Goal: Information Seeking & Learning: Learn about a topic

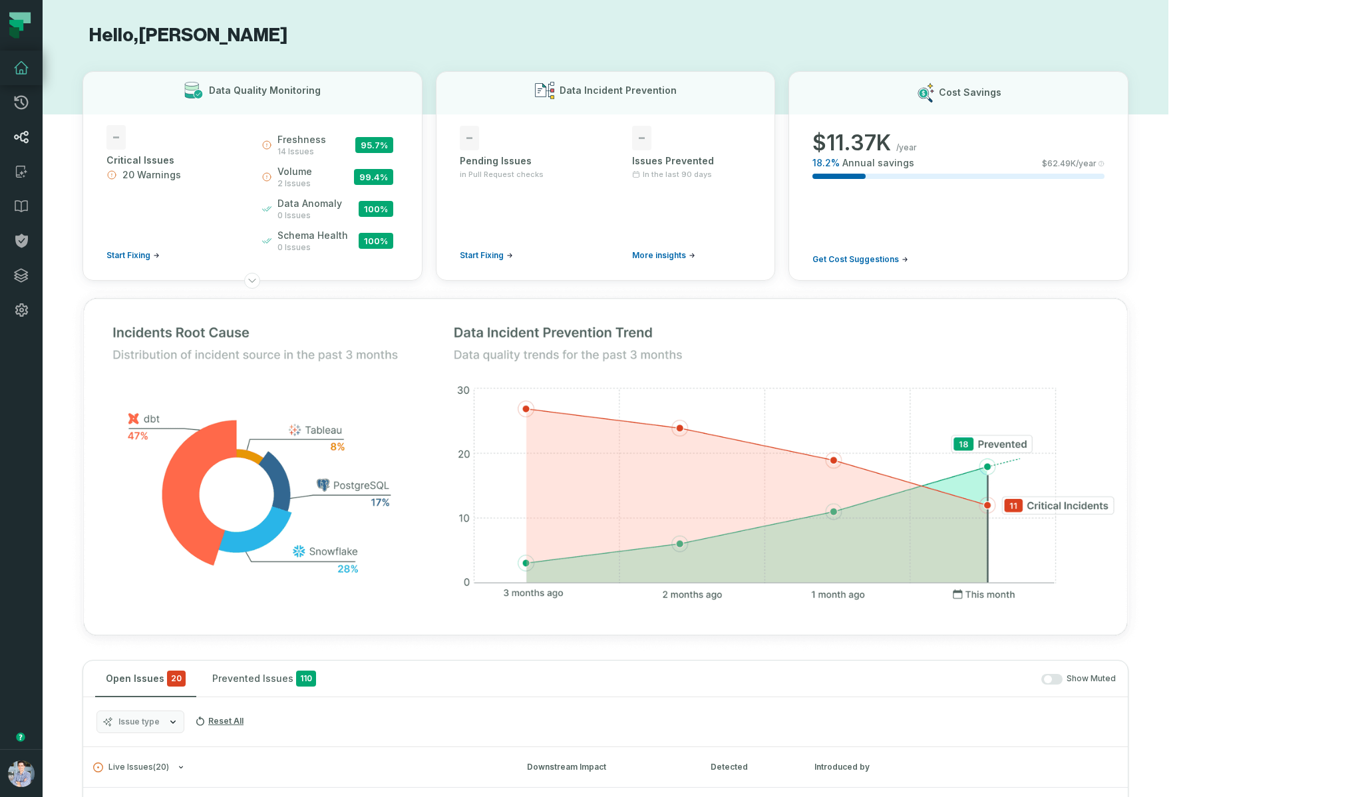
click at [21, 132] on icon at bounding box center [21, 137] width 15 height 13
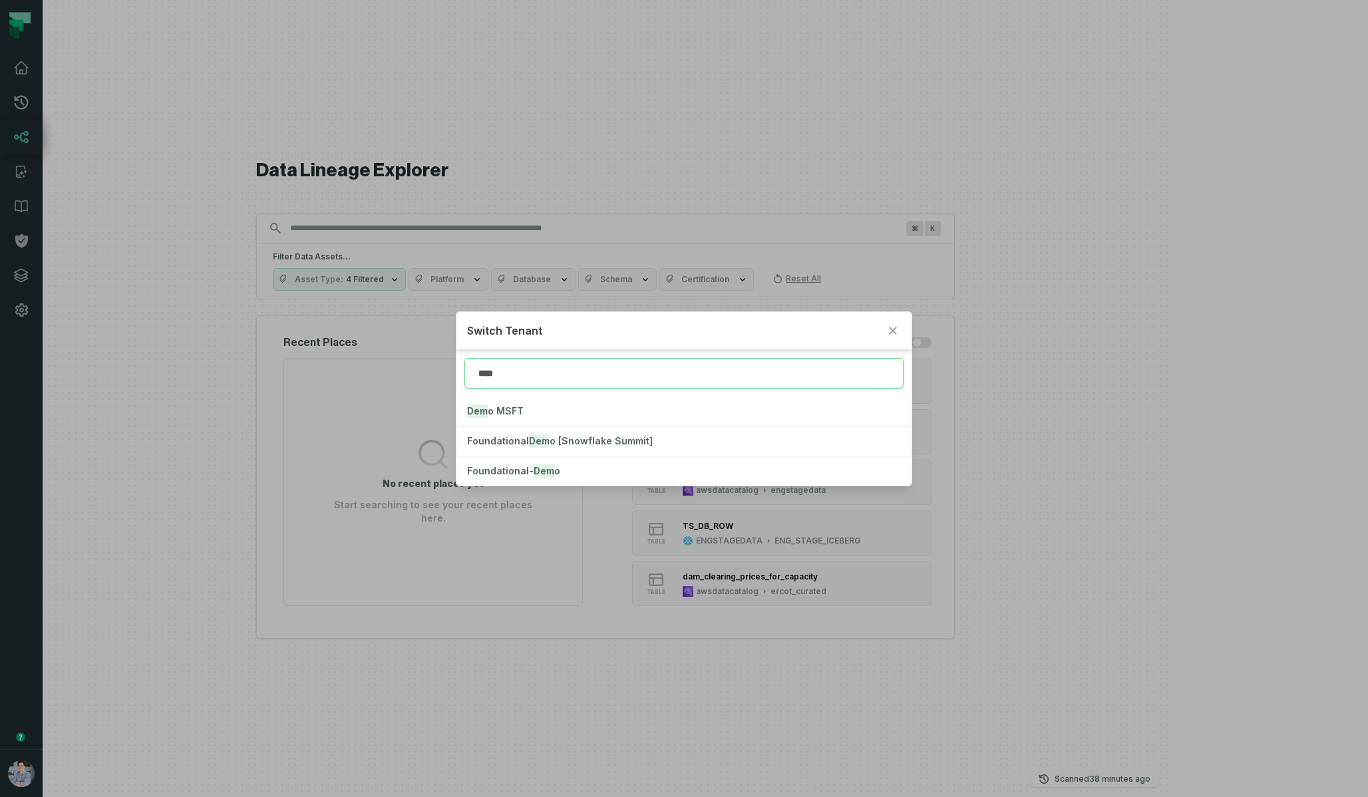
type input "****"
click button "Foundational- Demo" at bounding box center [683, 470] width 454 height 29
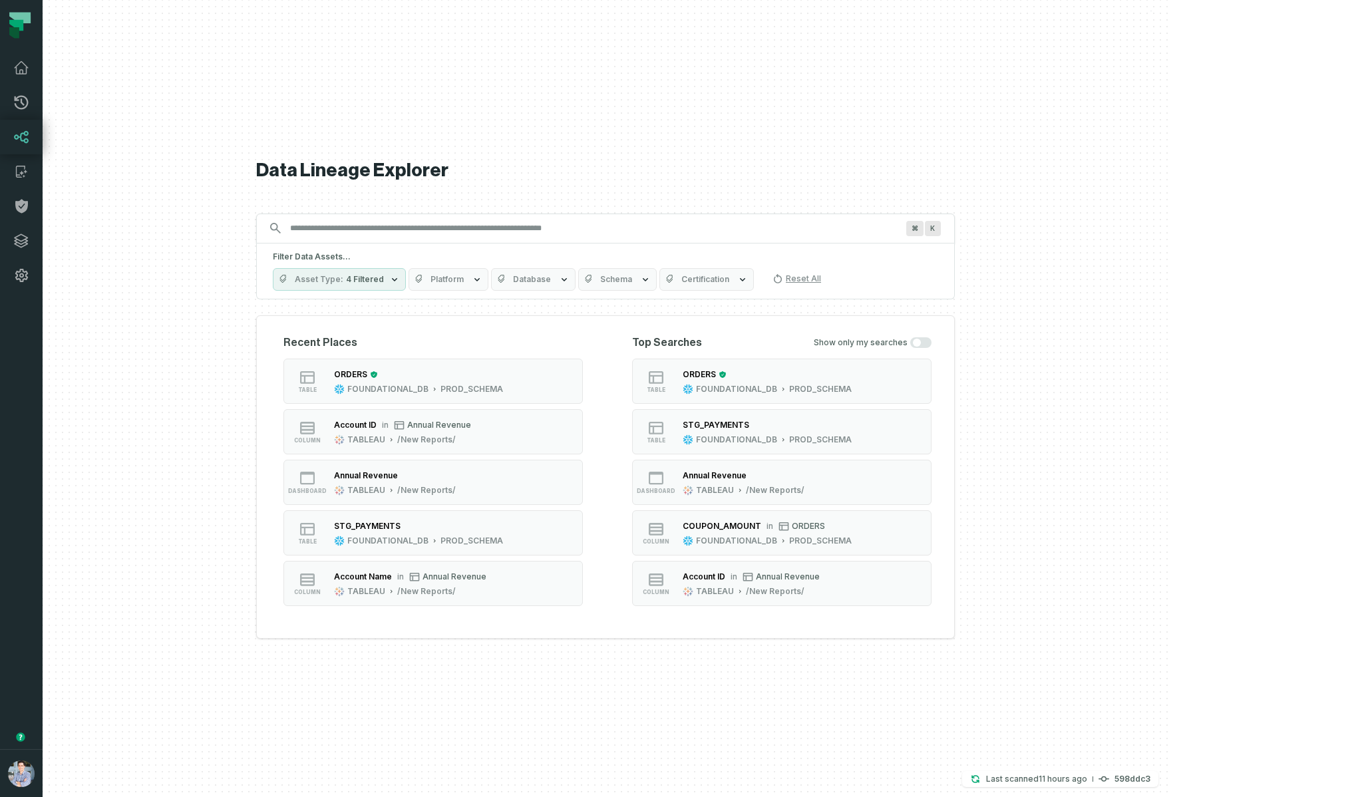
click at [464, 283] on span "Platform" at bounding box center [446, 279] width 33 height 11
click at [305, 431] on div at bounding box center [606, 398] width 1126 height 797
click at [464, 275] on span "Platform" at bounding box center [446, 279] width 33 height 11
click at [346, 459] on div at bounding box center [606, 398] width 1126 height 797
click at [781, 377] on div "ORDERS FOUNDATIONAL_DB PROD_SCHEMA" at bounding box center [767, 381] width 180 height 27
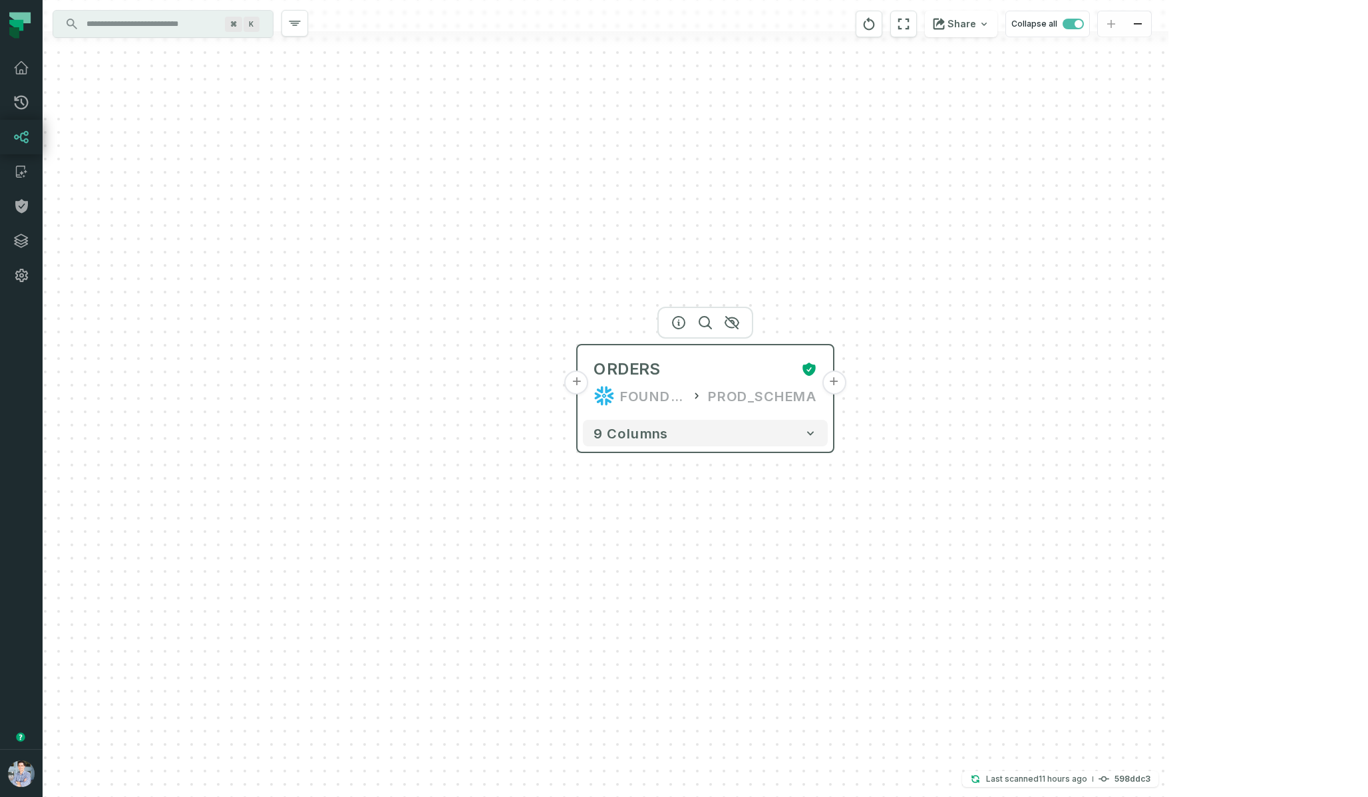
click at [579, 387] on button "+" at bounding box center [577, 383] width 24 height 24
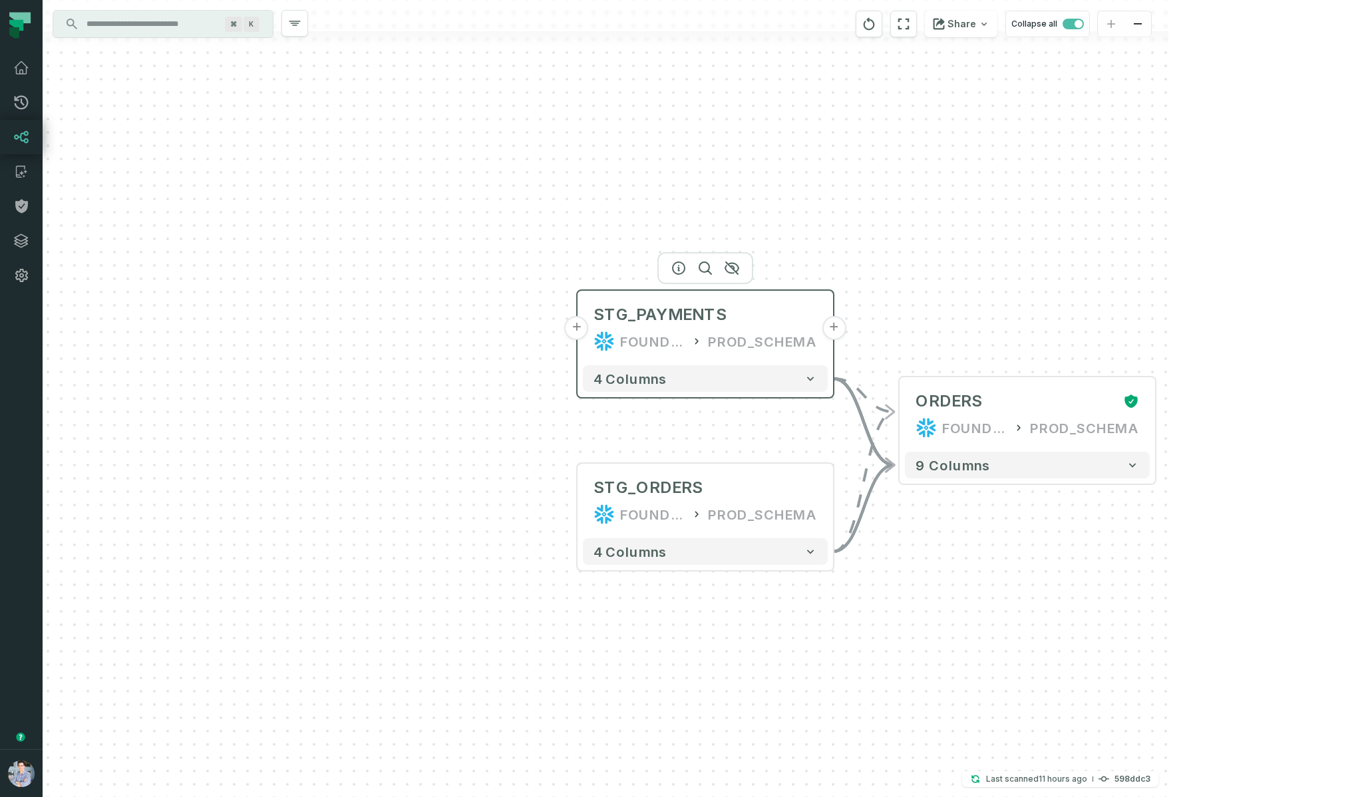
click at [572, 325] on button "+" at bounding box center [577, 328] width 24 height 24
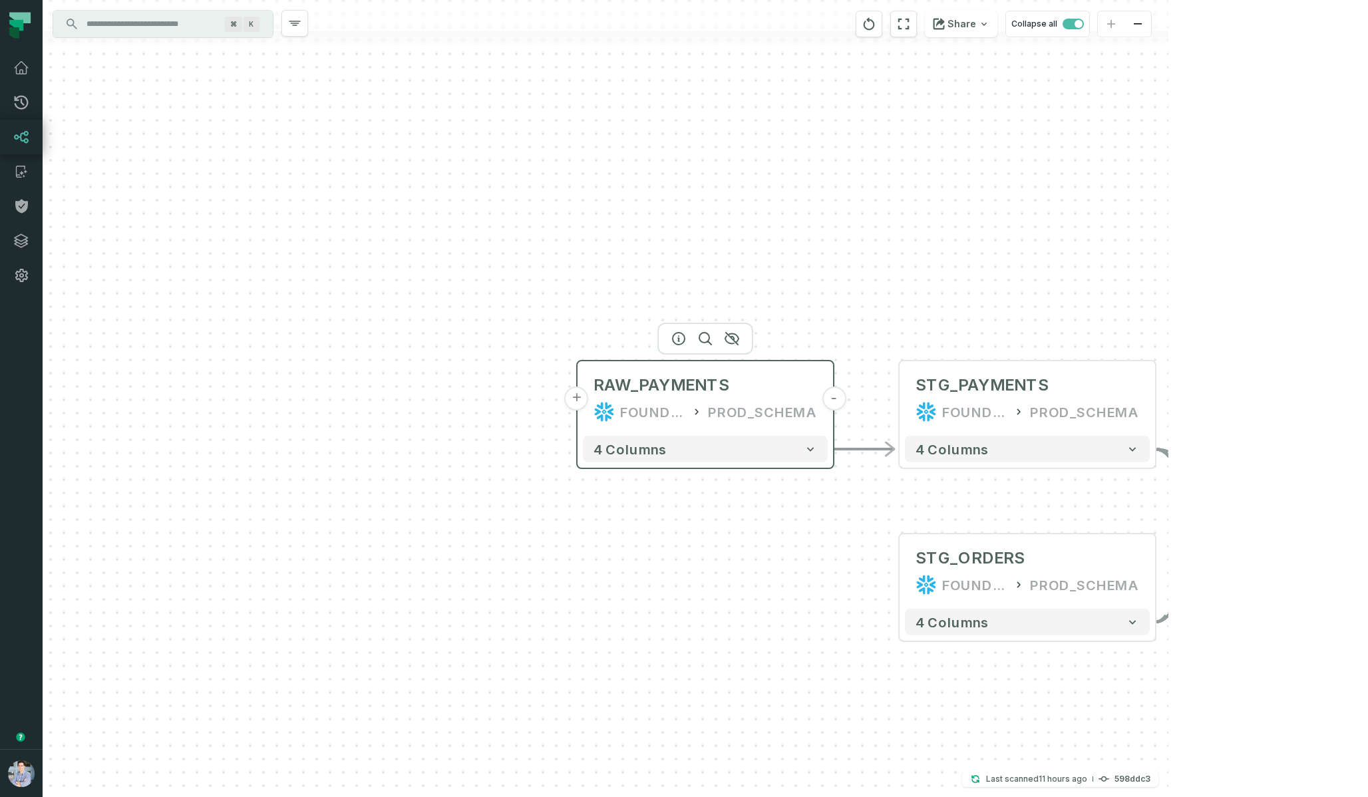
click at [581, 394] on button "+" at bounding box center [577, 399] width 24 height 24
click at [579, 399] on button "+" at bounding box center [577, 399] width 24 height 24
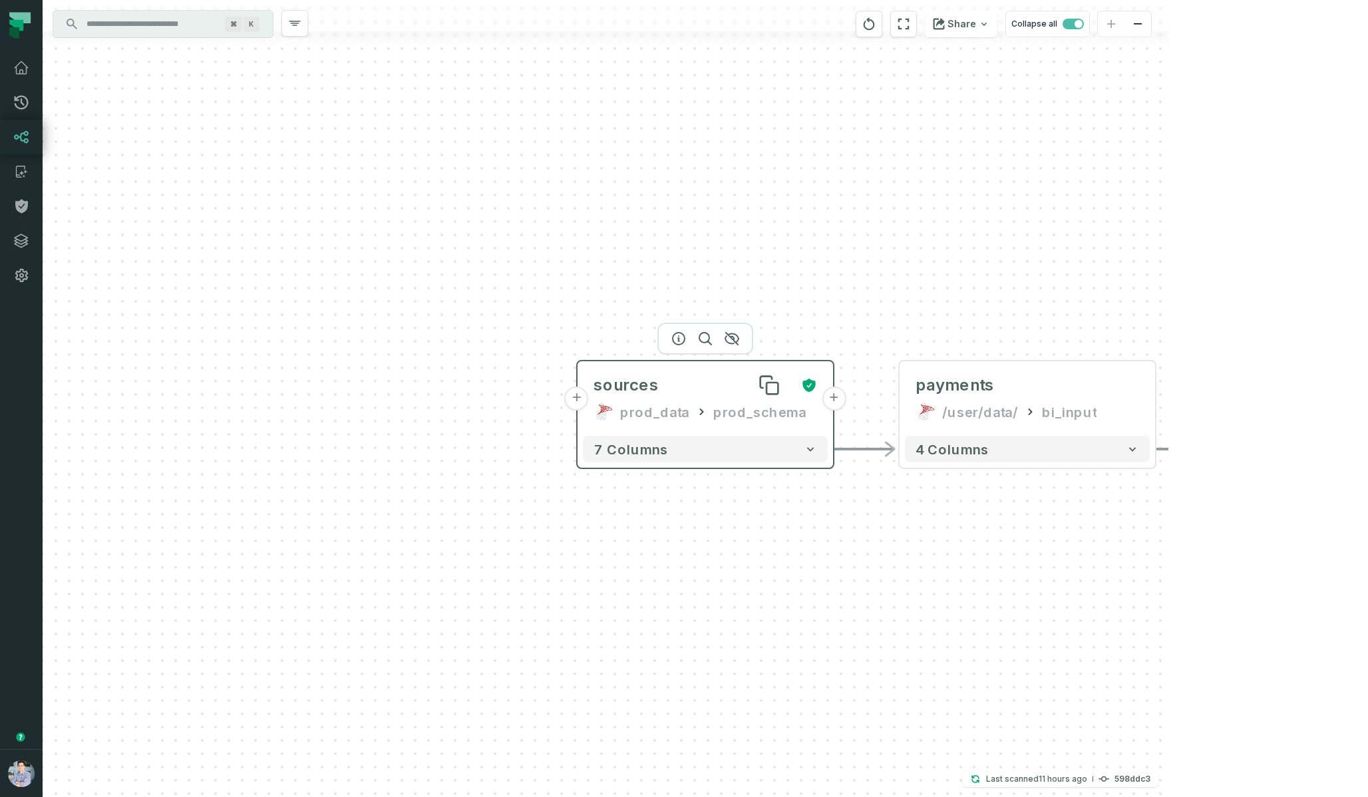
click at [705, 395] on div "sources" at bounding box center [691, 385] width 197 height 21
click at [213, 20] on input "Discovery Provider cmdk menu" at bounding box center [151, 23] width 145 height 21
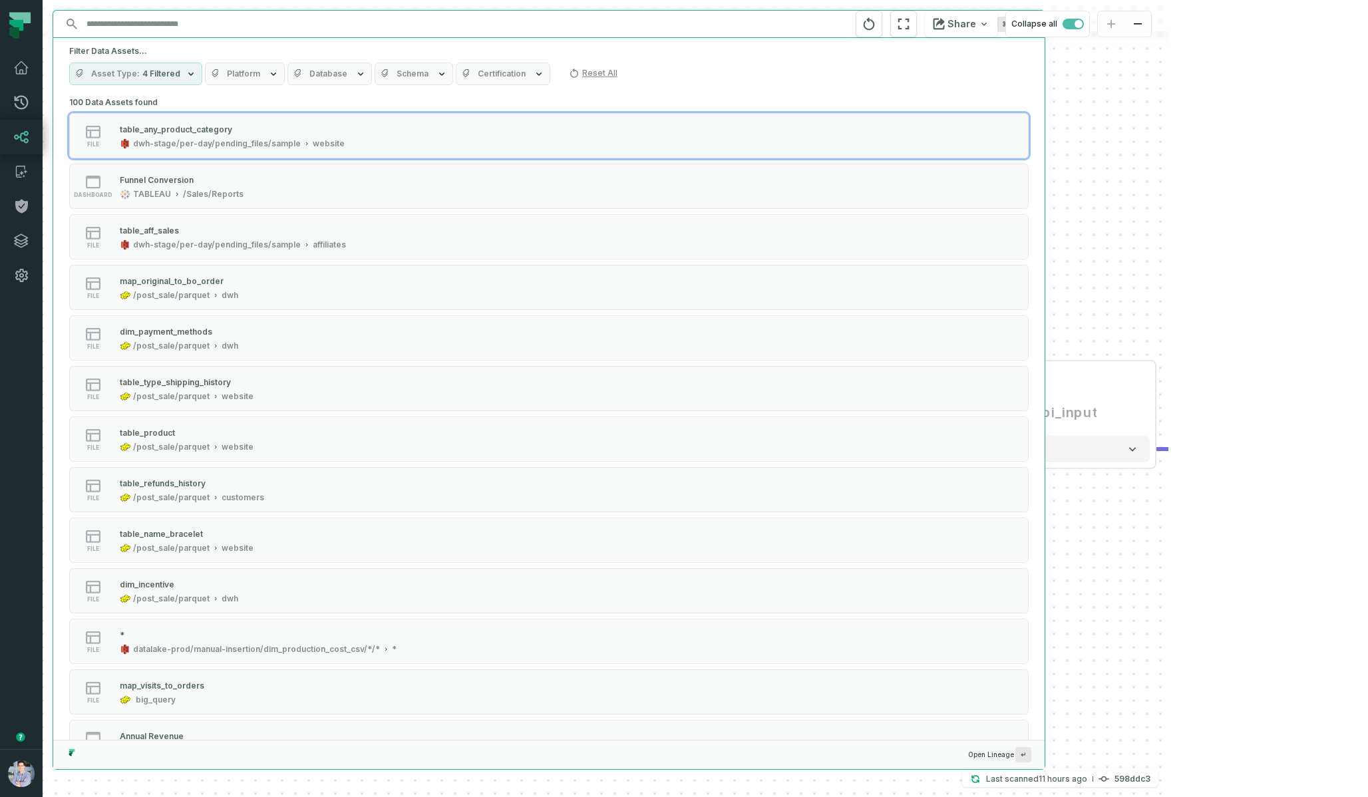
click at [261, 74] on button "Platform" at bounding box center [245, 74] width 80 height 23
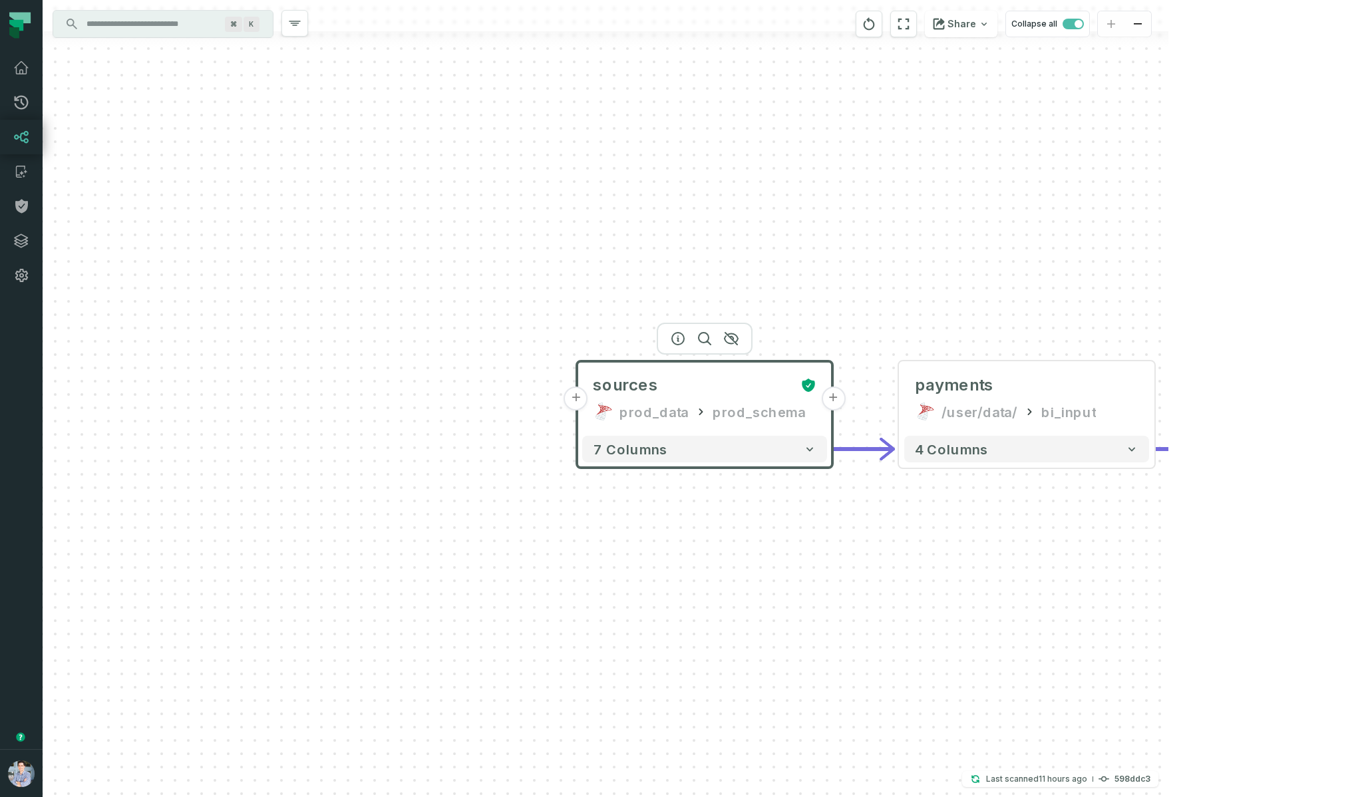
click at [1168, 268] on div "+ sources prod_data prod_schema + 7 columns - payments /user/data/ bi_input - 4…" at bounding box center [606, 398] width 1126 height 797
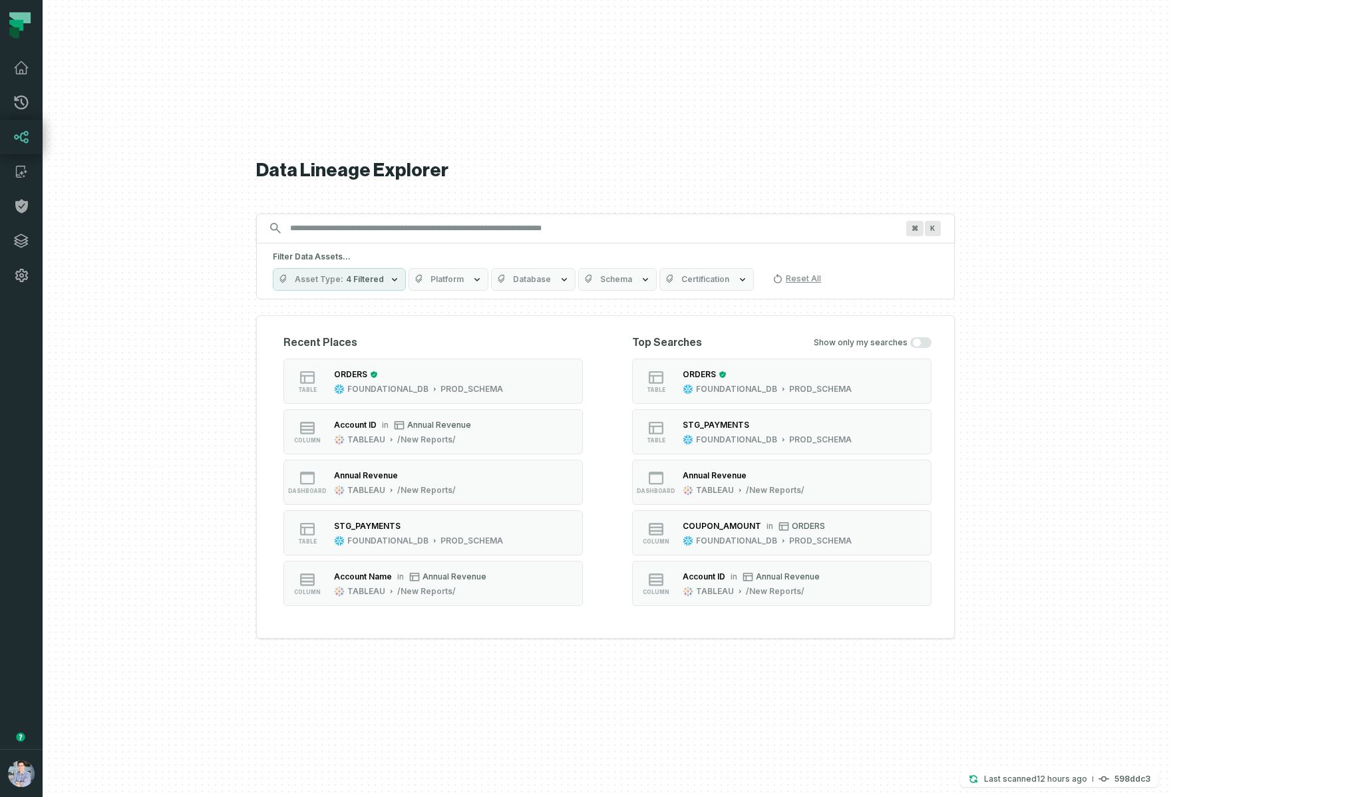
click at [488, 273] on button "Platform" at bounding box center [448, 279] width 80 height 23
click at [551, 281] on span "Database" at bounding box center [532, 279] width 38 height 11
click at [657, 285] on button "Schema" at bounding box center [617, 279] width 79 height 23
click at [729, 280] on span "Certification" at bounding box center [705, 279] width 48 height 11
click at [488, 286] on button "Platform" at bounding box center [448, 279] width 80 height 23
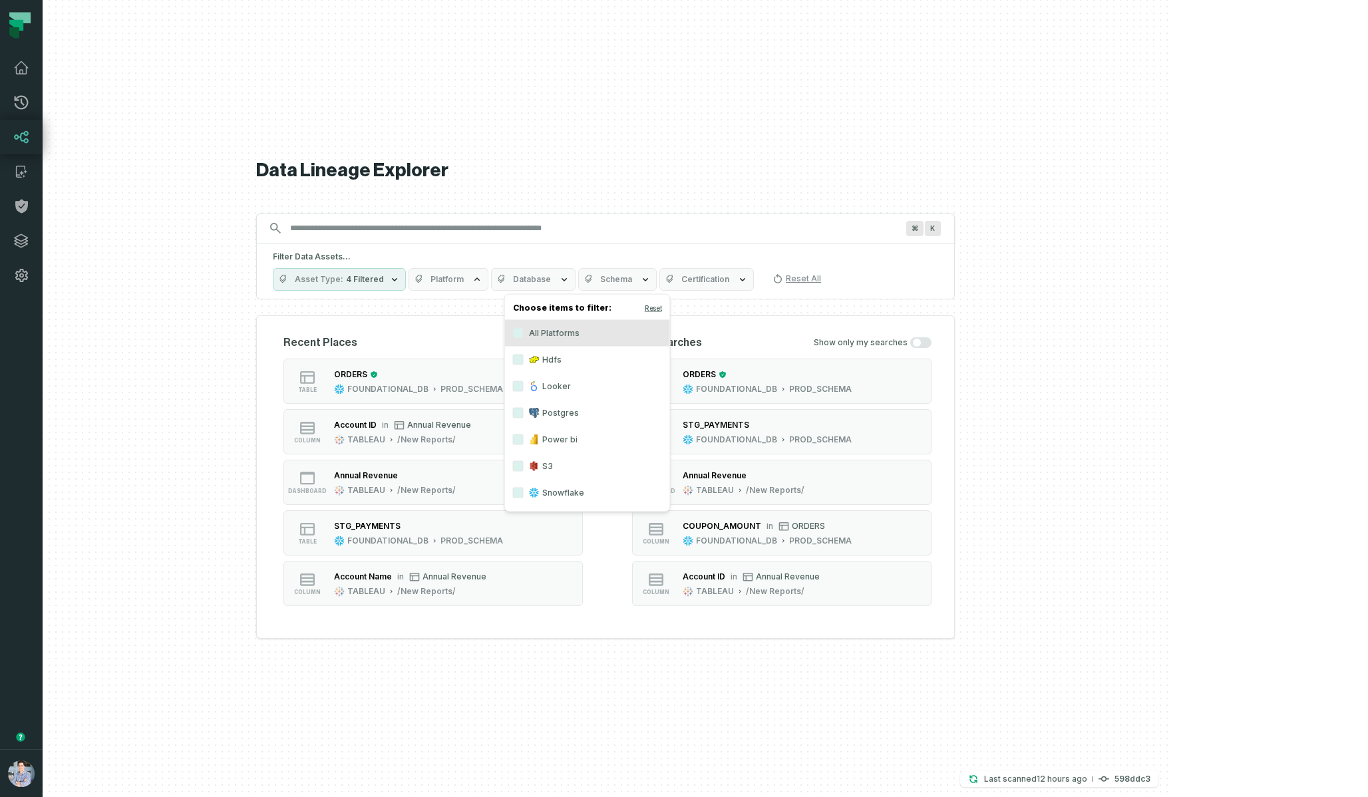
click at [488, 286] on button "Platform" at bounding box center [448, 279] width 80 height 23
click at [905, 236] on input "Discovery Provider cmdk menu" at bounding box center [593, 228] width 623 height 21
click at [891, 184] on div "Data Lineage Explorer Search for assets across the organization ⌘ K Filter Data…" at bounding box center [605, 398] width 699 height 797
drag, startPoint x: 1091, startPoint y: 285, endPoint x: 1091, endPoint y: 215, distance: 69.9
click at [1091, 215] on div at bounding box center [606, 398] width 1126 height 797
